Goal: Ask a question

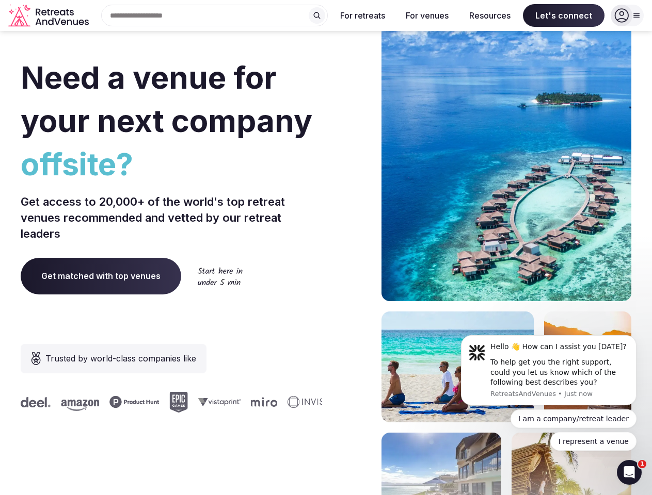
click at [326, 248] on div "Need a venue for your next company offsite? Get access to 20,000+ of the world'…" at bounding box center [326, 309] width 610 height 622
click at [215, 15] on div "Search Popular Destinations [GEOGRAPHIC_DATA], [GEOGRAPHIC_DATA] [GEOGRAPHIC_DA…" at bounding box center [210, 16] width 235 height 22
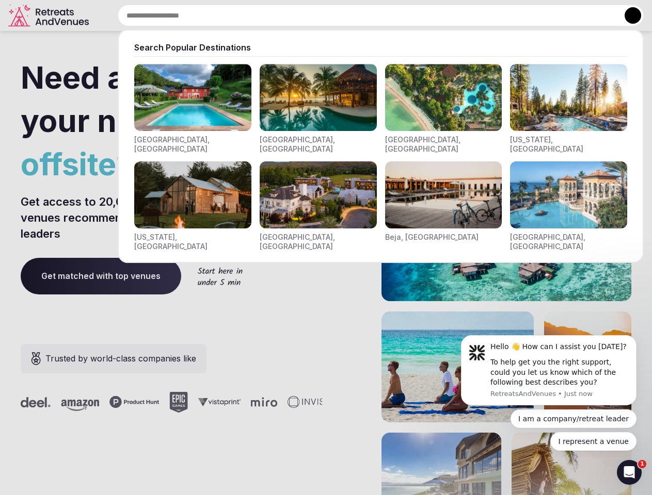
click at [317, 15] on input "text" at bounding box center [381, 16] width 526 height 22
click at [363, 15] on input "text" at bounding box center [381, 16] width 526 height 22
click at [427, 15] on input "text" at bounding box center [381, 16] width 526 height 22
click at [490, 15] on input "text" at bounding box center [381, 16] width 526 height 22
click at [563, 15] on input "text" at bounding box center [381, 16] width 526 height 22
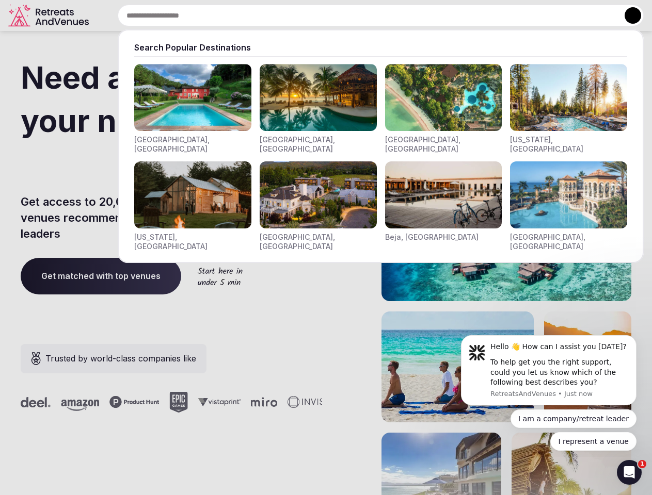
click at [627, 15] on button at bounding box center [632, 15] width 17 height 17
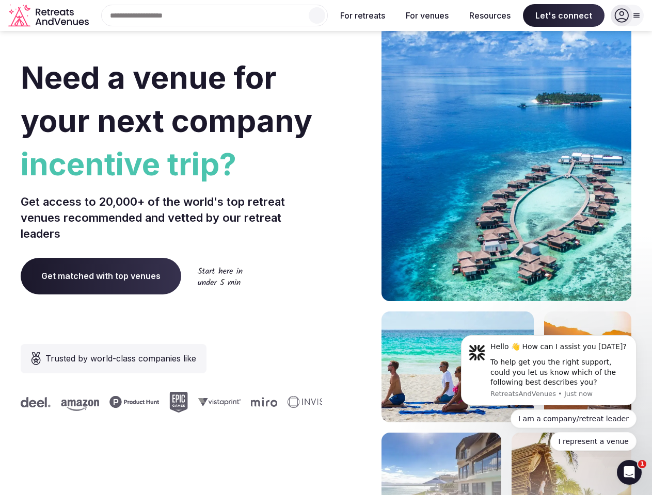
click at [548, 370] on div "To help get you the right support, could you let us know which of the following…" at bounding box center [559, 373] width 138 height 30
